Goal: Transaction & Acquisition: Purchase product/service

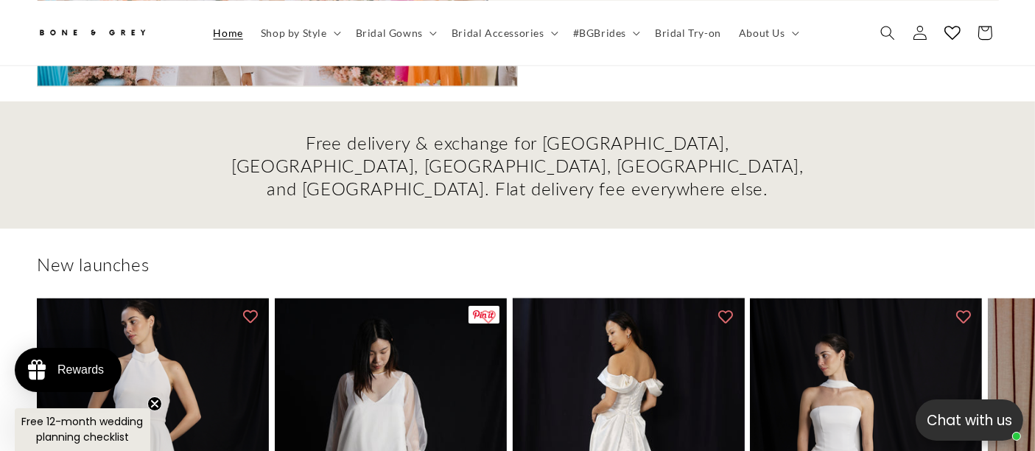
scroll to position [0, 695]
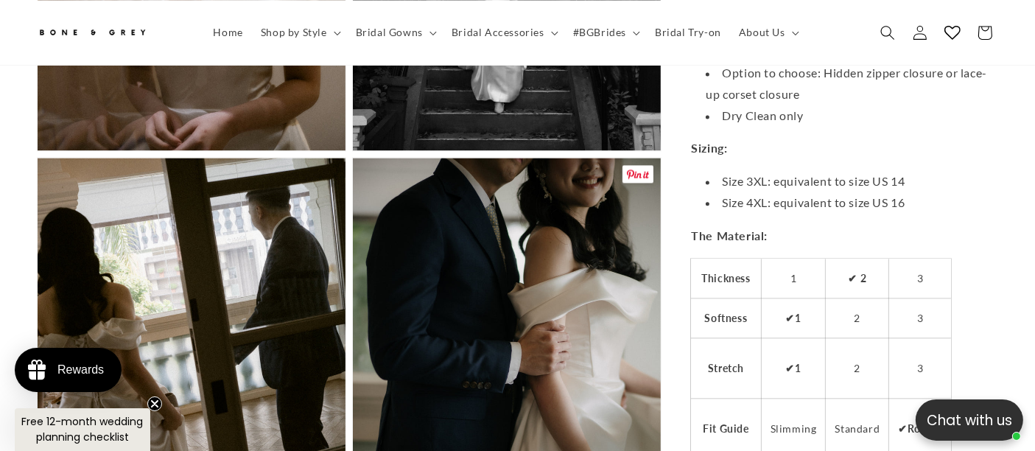
scroll to position [3675, 0]
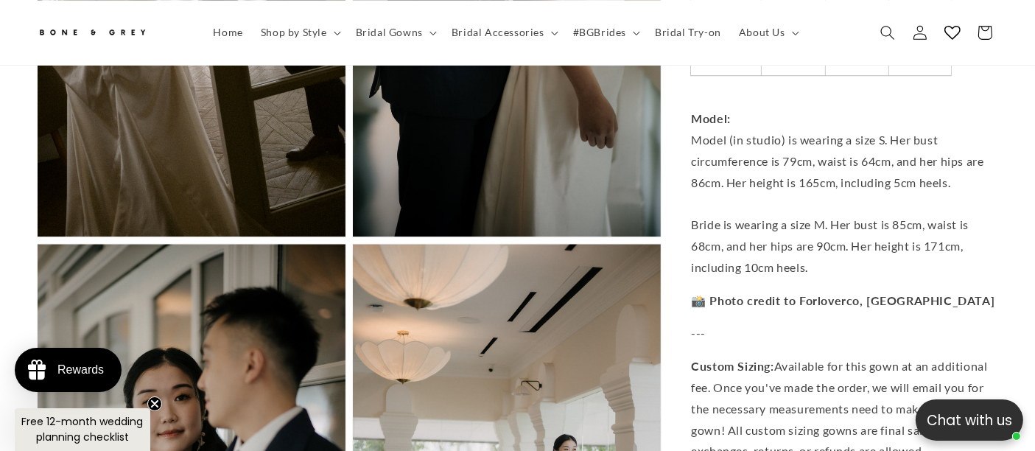
click at [71, 31] on img at bounding box center [92, 33] width 111 height 24
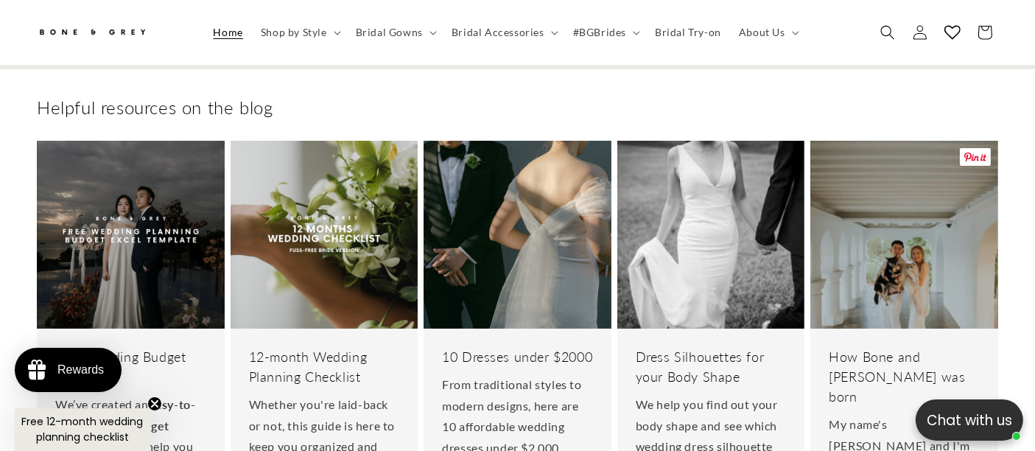
click at [917, 141] on img at bounding box center [905, 235] width 188 height 188
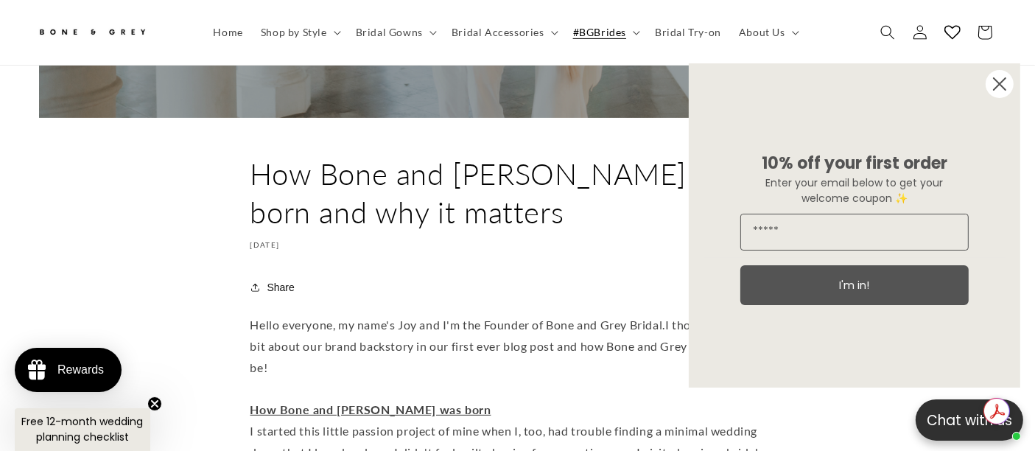
scroll to position [728, 0]
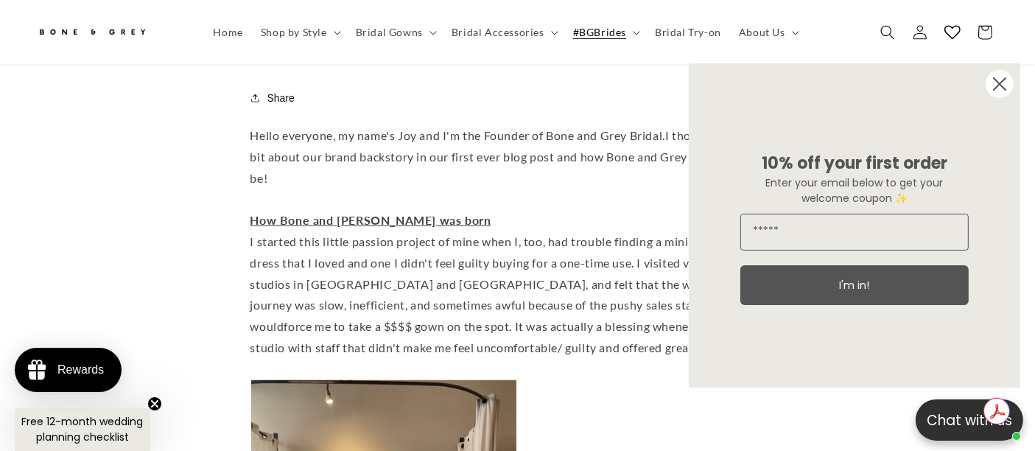
click at [998, 85] on icon "Close dialog" at bounding box center [1000, 84] width 12 height 12
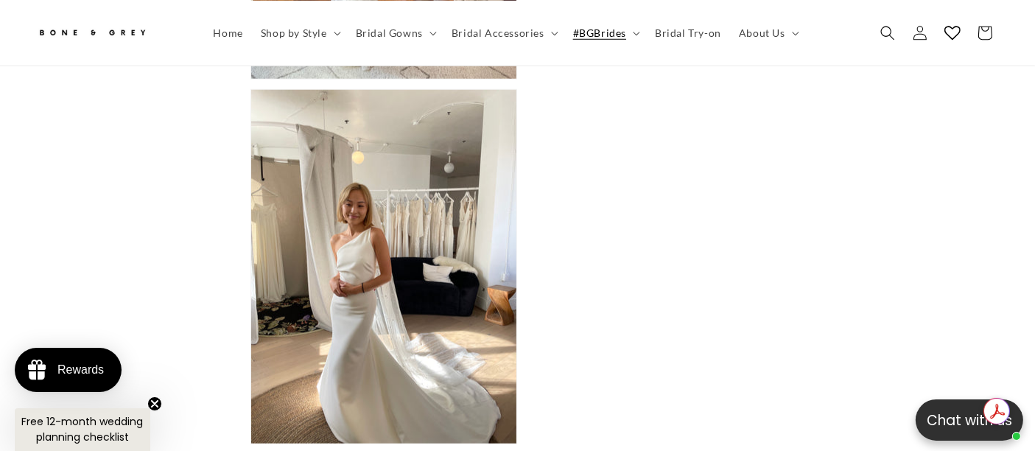
scroll to position [0, 0]
